Goal: Task Accomplishment & Management: Manage account settings

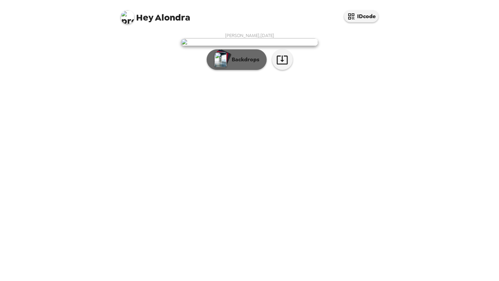
click at [243, 64] on p "Backdrops" at bounding box center [243, 60] width 31 height 8
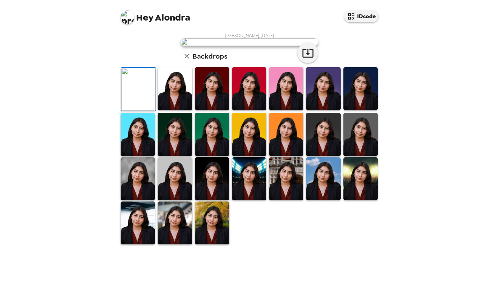
scroll to position [135, 0]
click at [207, 243] on img at bounding box center [212, 222] width 34 height 43
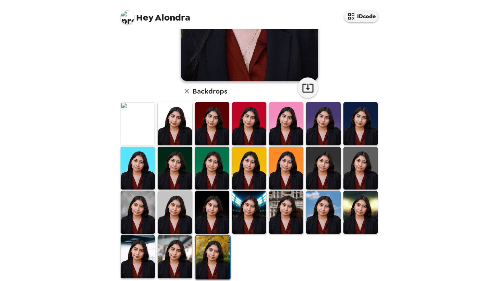
scroll to position [134, 0]
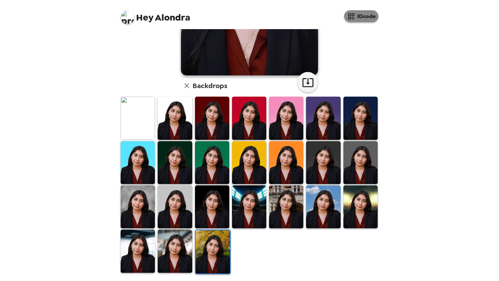
click at [362, 16] on button "IDcode" at bounding box center [361, 16] width 34 height 12
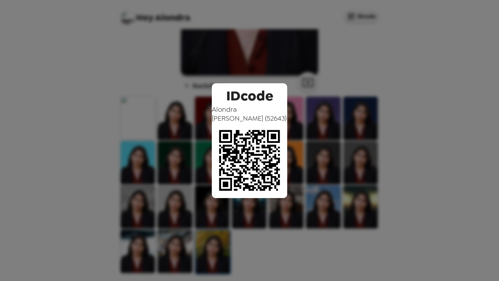
click at [286, 87] on div "IDcode Alondra Rivera ( 52643 )" at bounding box center [249, 140] width 499 height 281
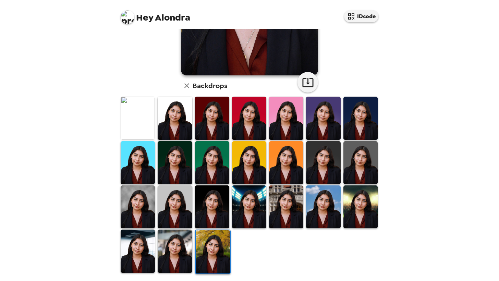
click at [218, 125] on img at bounding box center [212, 118] width 34 height 43
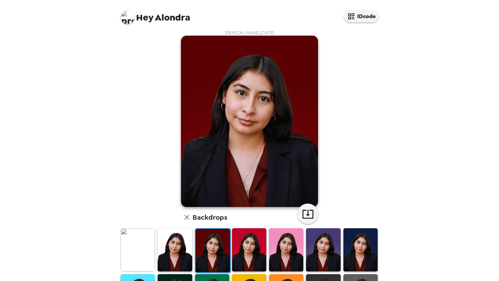
scroll to position [110, 0]
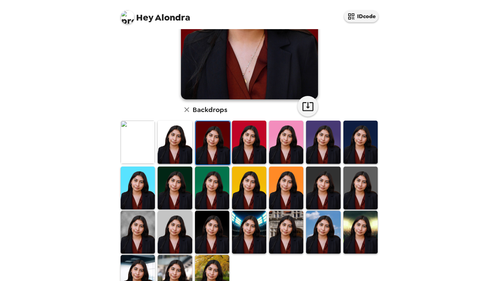
click at [225, 189] on img at bounding box center [212, 188] width 34 height 43
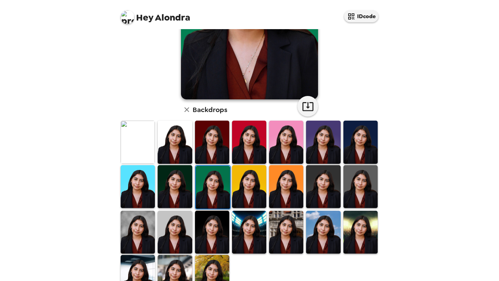
click at [214, 215] on img at bounding box center [212, 232] width 34 height 43
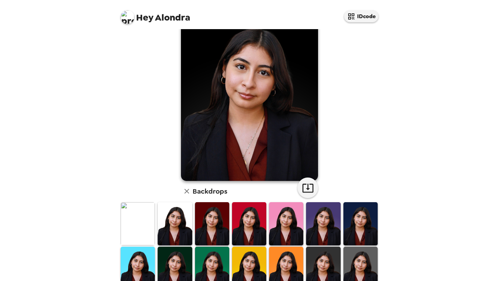
scroll to position [0, 0]
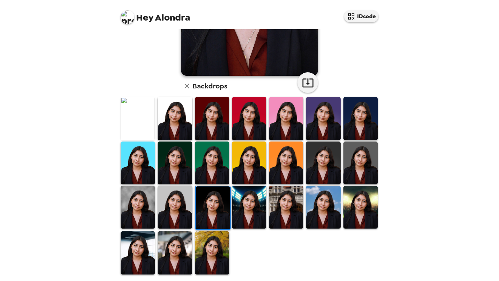
click at [144, 198] on img at bounding box center [138, 207] width 34 height 43
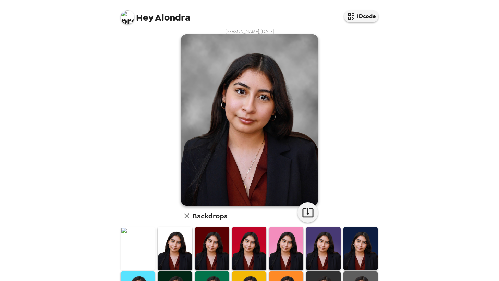
scroll to position [134, 0]
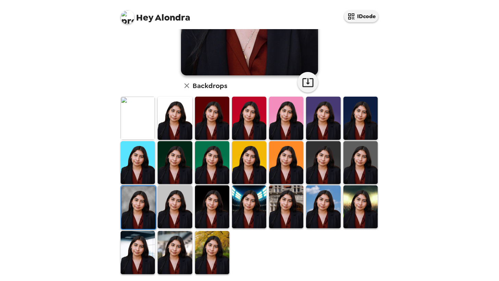
click at [184, 232] on img at bounding box center [175, 252] width 34 height 43
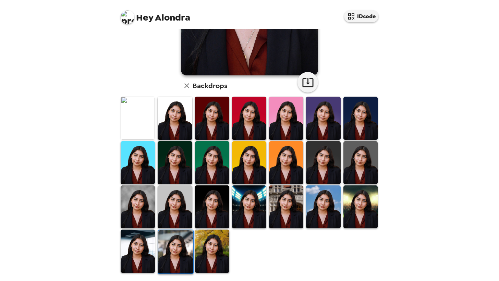
click at [138, 217] on img at bounding box center [138, 206] width 34 height 43
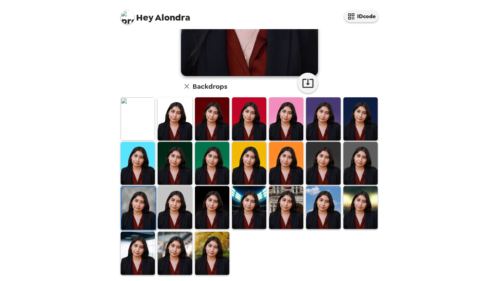
scroll to position [0, 0]
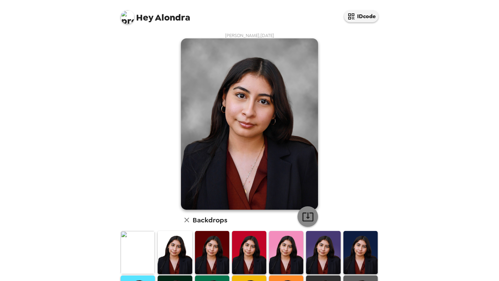
click at [304, 211] on icon "button" at bounding box center [308, 217] width 12 height 12
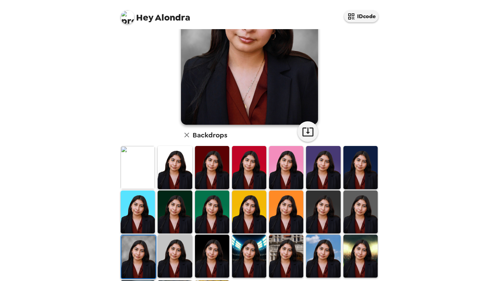
click at [310, 156] on img at bounding box center [323, 167] width 34 height 43
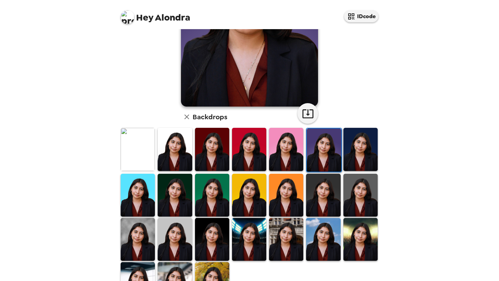
scroll to position [103, 0]
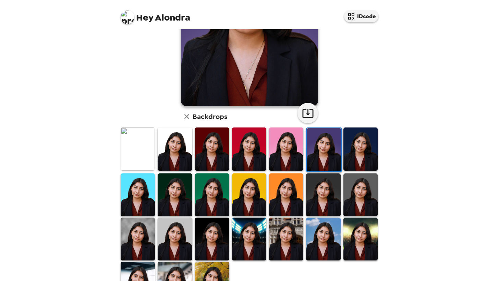
click at [125, 232] on img at bounding box center [138, 239] width 34 height 43
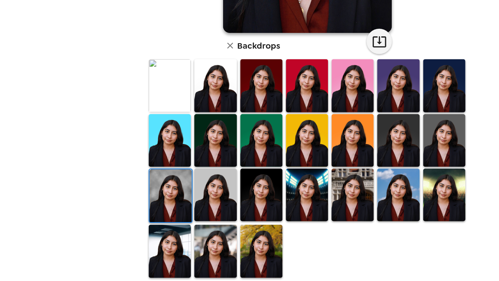
scroll to position [134, 0]
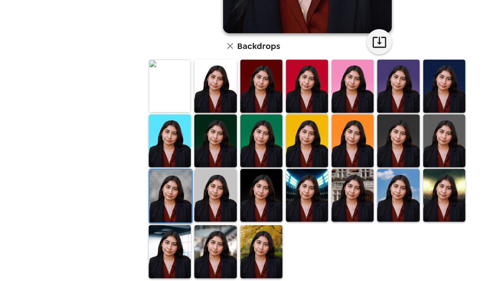
click at [358, 209] on img at bounding box center [360, 207] width 34 height 43
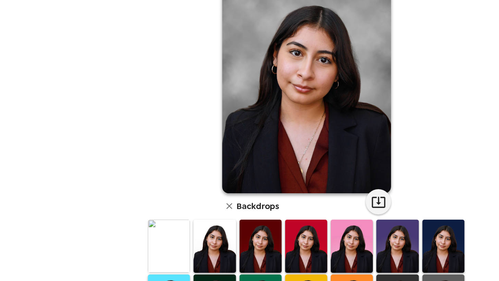
click at [372, 171] on div "[PERSON_NAME] , [DATE] Backdrops" at bounding box center [249, 221] width 260 height 377
